Goal: Transaction & Acquisition: Book appointment/travel/reservation

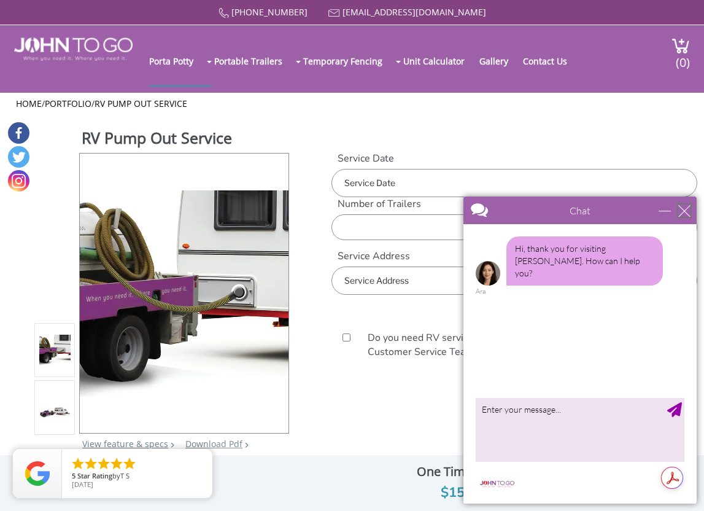
click at [685, 211] on div "close" at bounding box center [685, 210] width 12 height 12
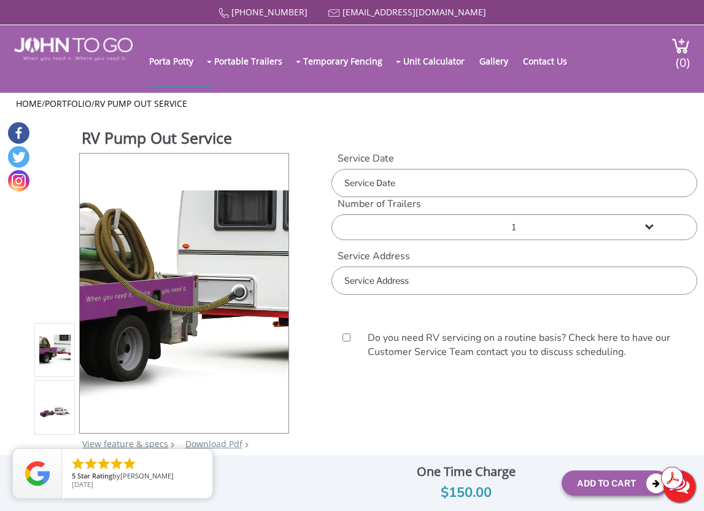
click at [435, 184] on input "text" at bounding box center [515, 183] width 366 height 28
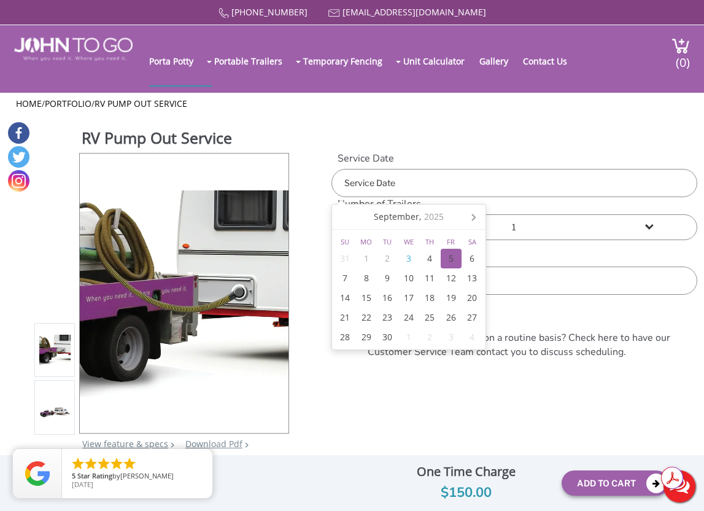
click at [456, 258] on div "5" at bounding box center [451, 259] width 21 height 20
type input "[DATE]"
click at [561, 224] on select "1 2 (5% discount) 3 (8% discount) 4 (10% discount) 5 (12% discount) 6 (12% disc…" at bounding box center [515, 227] width 366 height 26
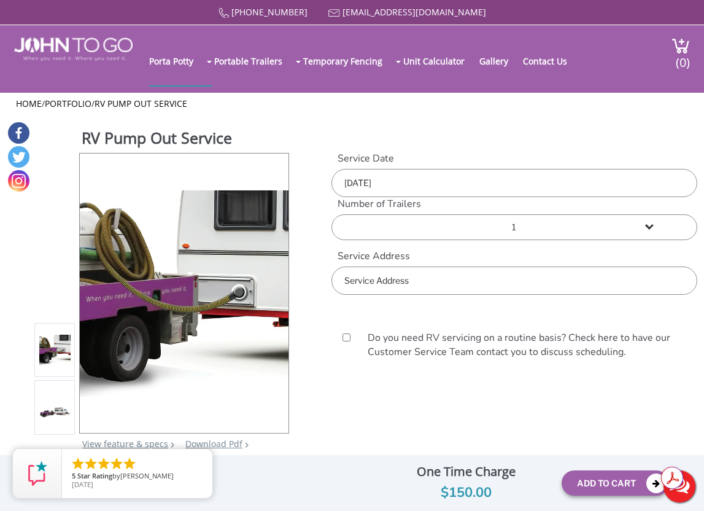
click at [454, 284] on input "text" at bounding box center [515, 280] width 366 height 28
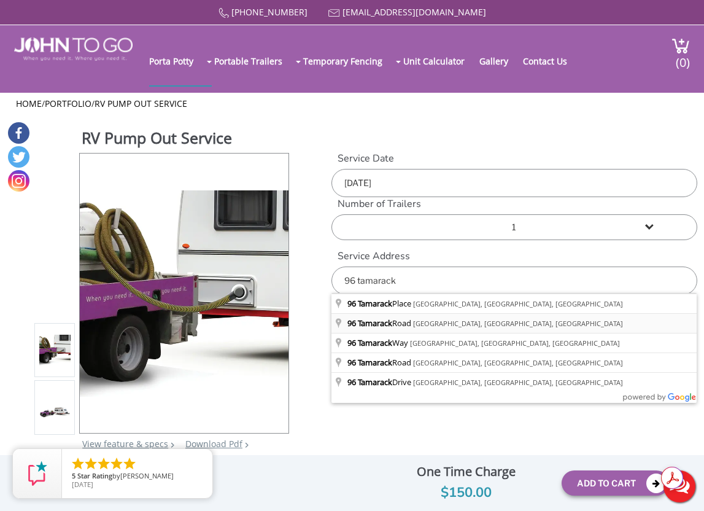
type input "[STREET_ADDRESS]"
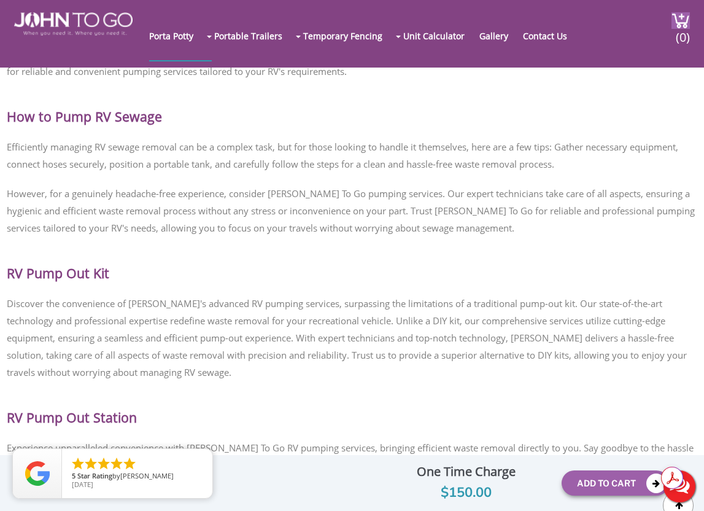
scroll to position [2080, 0]
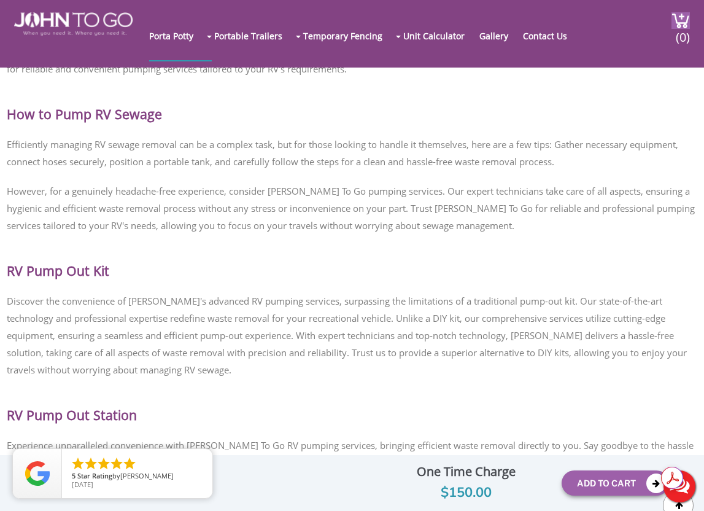
click at [686, 492] on button "Live Chat" at bounding box center [679, 486] width 49 height 49
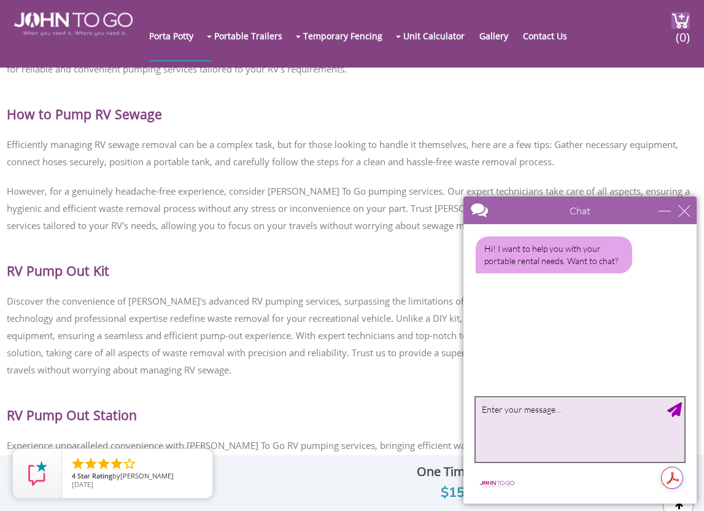
click at [519, 421] on textarea "type your message" at bounding box center [580, 429] width 209 height 64
type textarea "How much would you charge to perform an RV pump out service at my location [STR…"
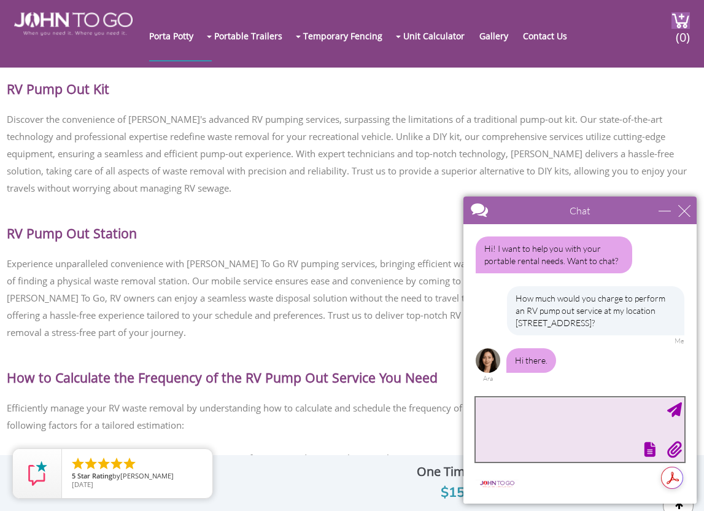
scroll to position [2264, 0]
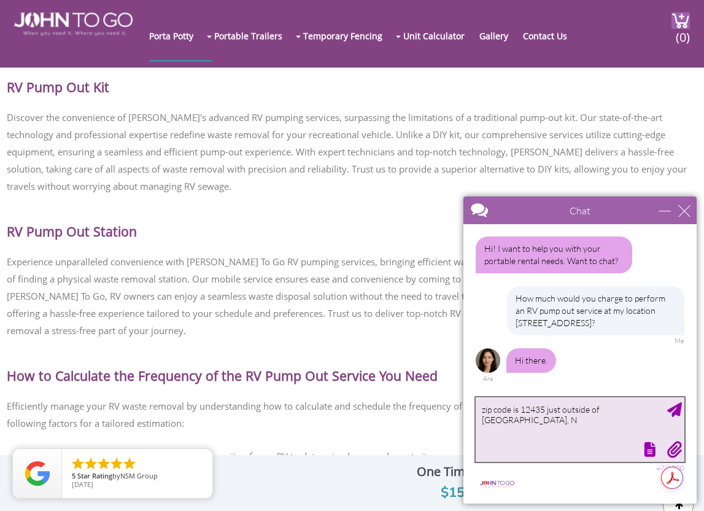
type textarea "zip code is 12435 just outside of [GEOGRAPHIC_DATA], [GEOGRAPHIC_DATA]"
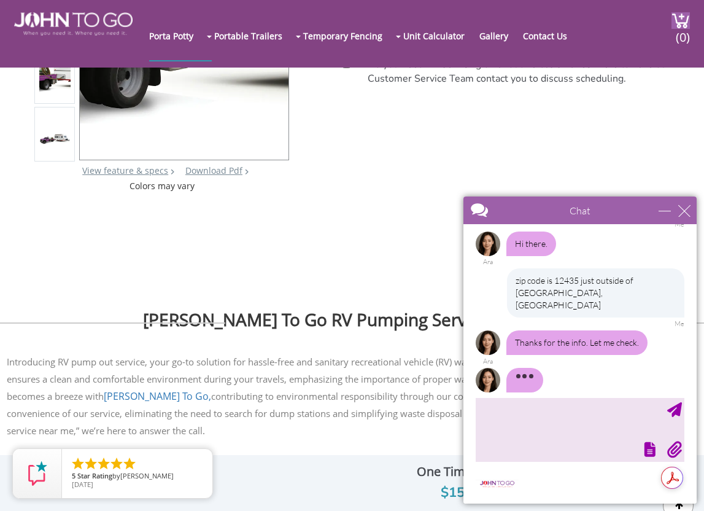
scroll to position [119, 0]
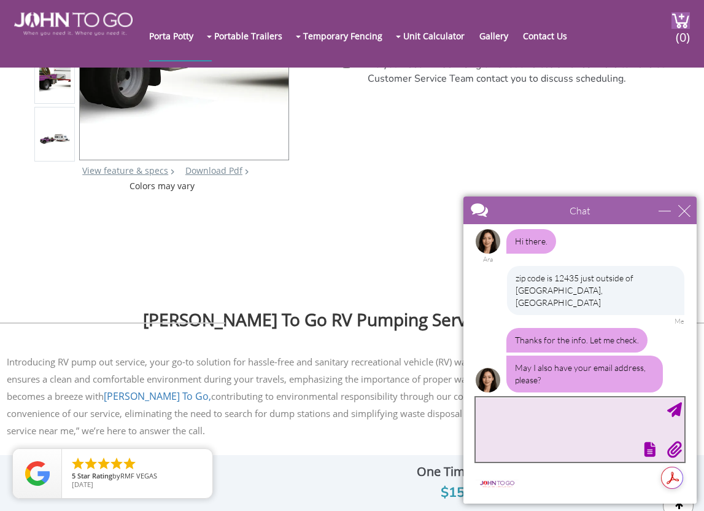
click at [502, 417] on textarea "type your message" at bounding box center [580, 429] width 209 height 64
type textarea "[EMAIL_ADDRESS][DOMAIN_NAME]"
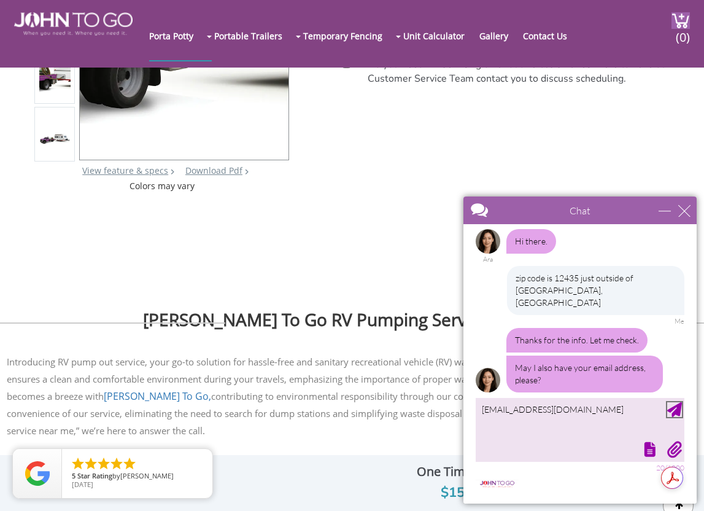
click at [676, 410] on div "Send Message" at bounding box center [674, 409] width 15 height 15
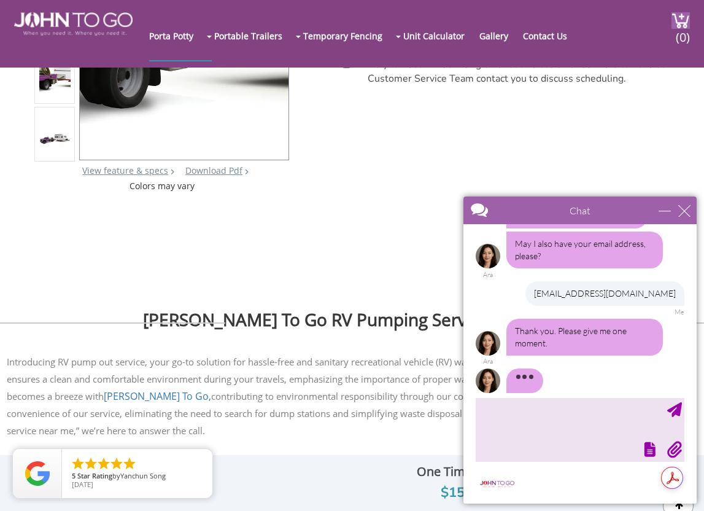
scroll to position [233, 0]
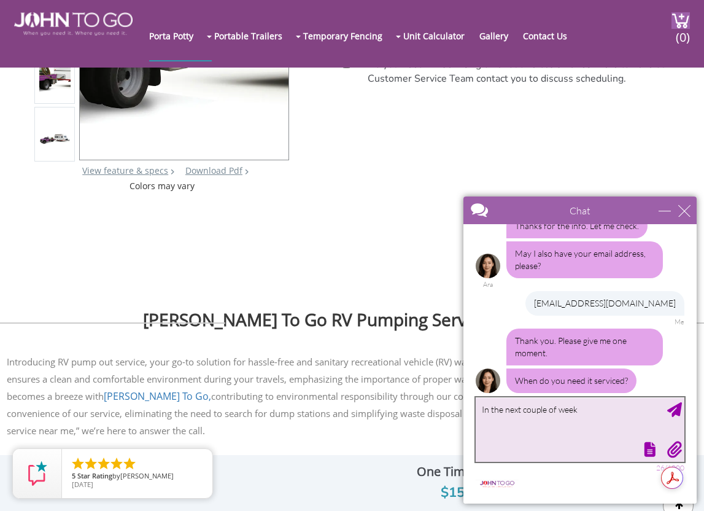
type textarea "In the next couple of weeks"
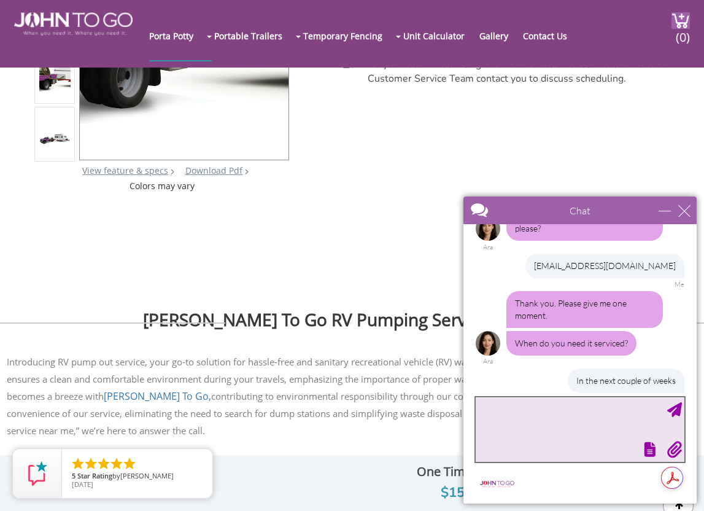
scroll to position [308, 0]
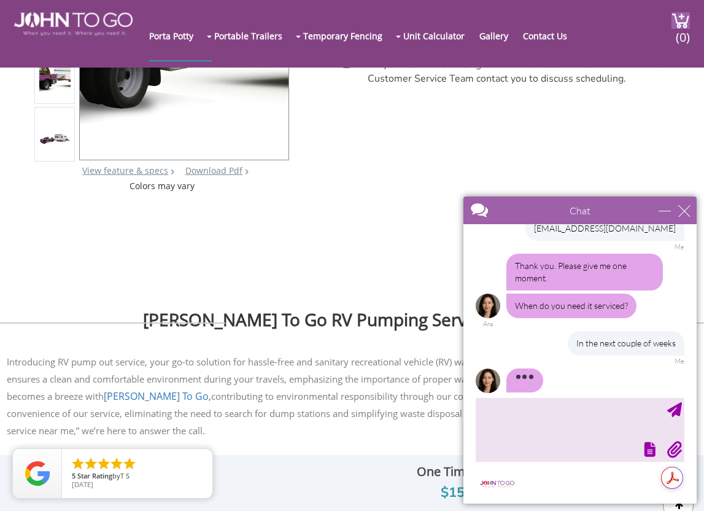
click at [510, 445] on div at bounding box center [578, 448] width 211 height 17
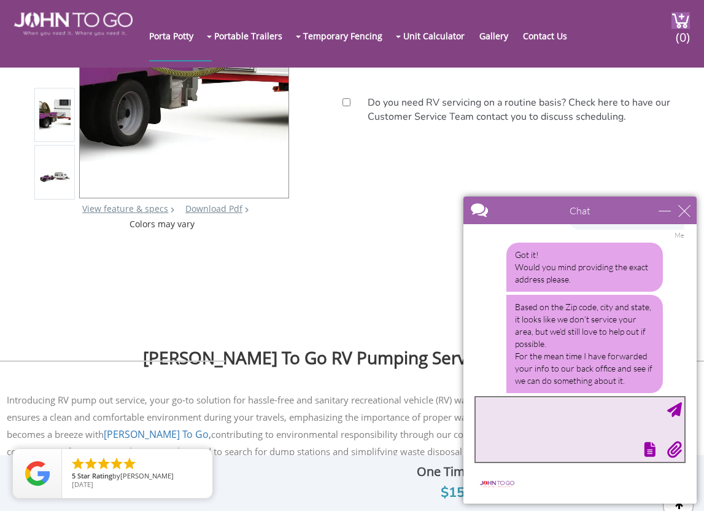
scroll to position [462, 0]
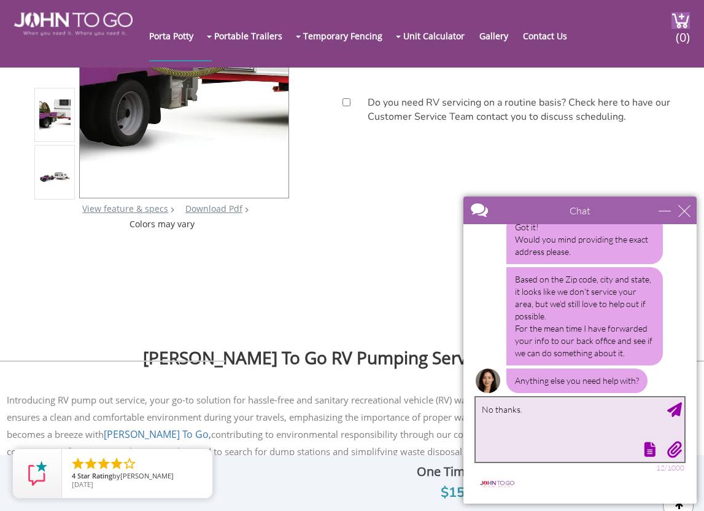
type textarea "No thanks."
click at [670, 416] on div "Send Message" at bounding box center [674, 409] width 15 height 15
